Goal: Transaction & Acquisition: Purchase product/service

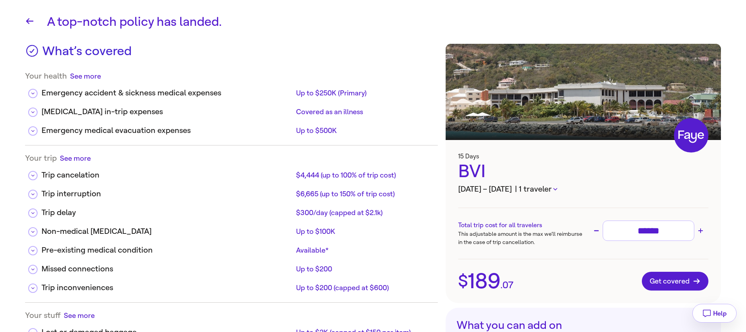
click at [28, 23] on icon "button" at bounding box center [29, 20] width 9 height 9
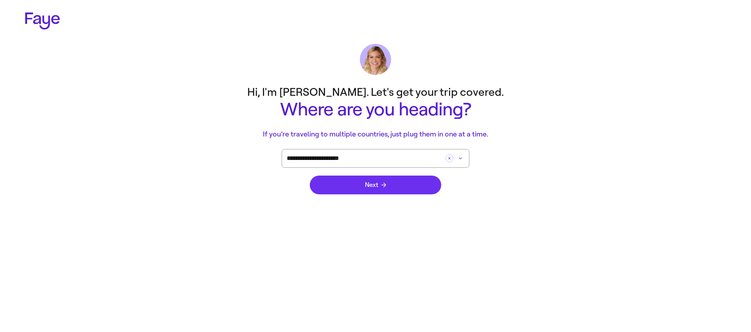
click at [348, 182] on button "Next" at bounding box center [376, 185] width 132 height 19
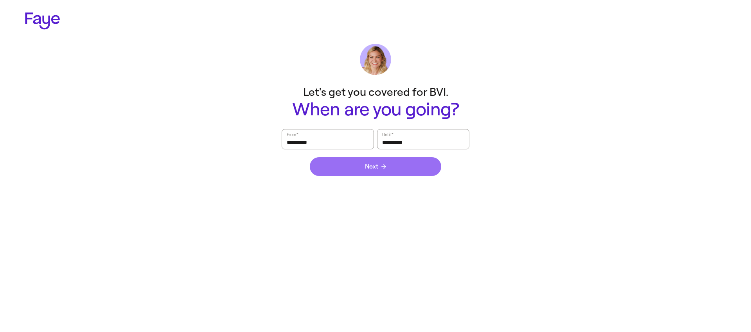
click at [346, 170] on button "Next" at bounding box center [376, 166] width 132 height 19
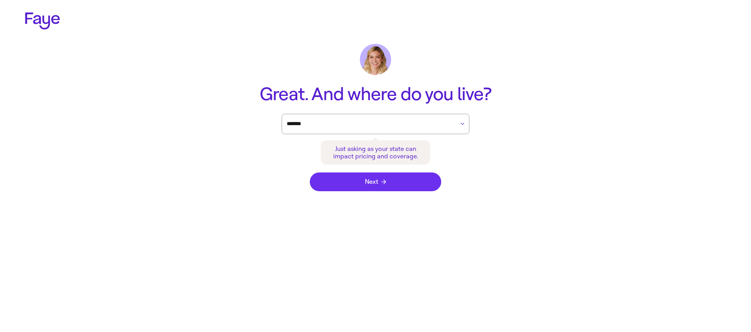
click at [410, 188] on button "Next" at bounding box center [376, 182] width 132 height 19
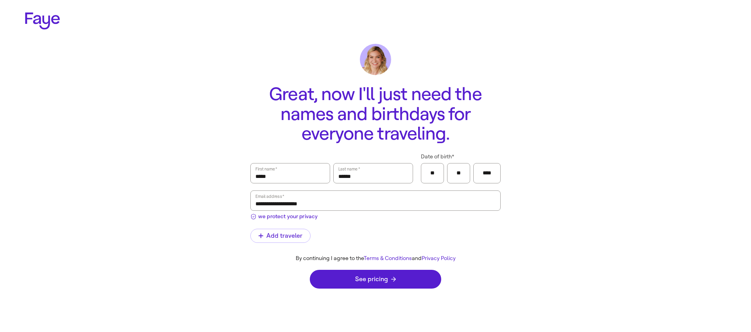
click at [42, 28] on icon at bounding box center [42, 21] width 35 height 17
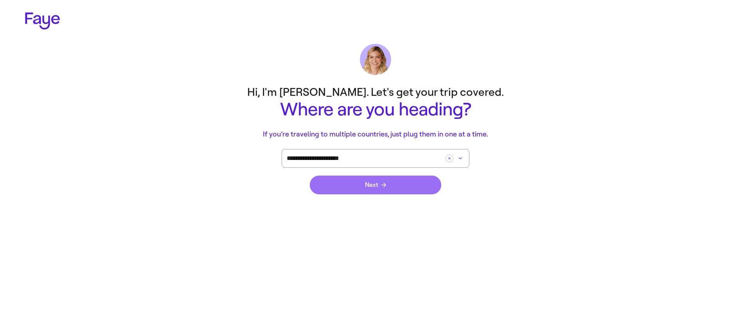
click at [386, 183] on icon "submit" at bounding box center [384, 185] width 5 height 5
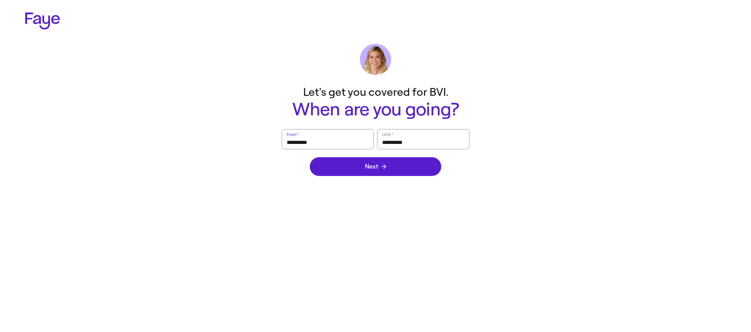
click at [531, 183] on main "**********" at bounding box center [376, 132] width 564 height 103
